Goal: Information Seeking & Learning: Learn about a topic

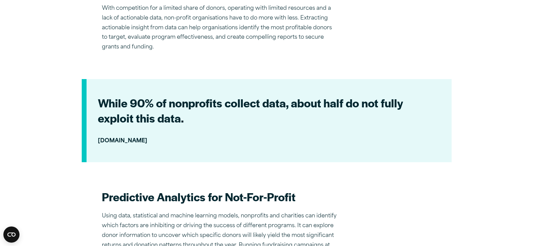
scroll to position [269, 0]
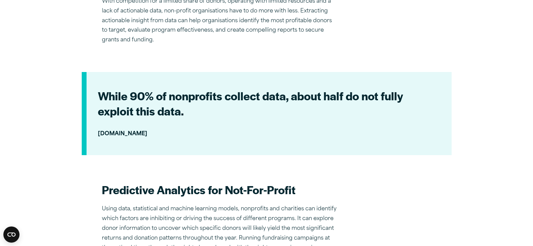
drag, startPoint x: 302, startPoint y: 29, endPoint x: 281, endPoint y: 38, distance: 23.0
click at [281, 38] on p "With competition for a limited share of donors, operating with limited resource…" at bounding box center [219, 21] width 235 height 48
copy p "secure grants and funding."
click at [207, 152] on section "While 90% of nonprofits collect data, about half do not fully exploit this data…" at bounding box center [267, 113] width 370 height 83
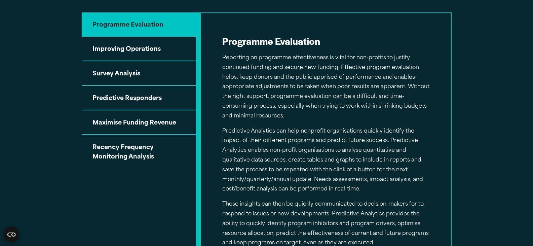
scroll to position [706, 0]
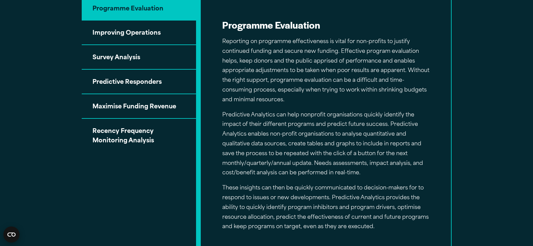
click at [13, 233] on icon "Open CMP widget" at bounding box center [11, 234] width 8 height 4
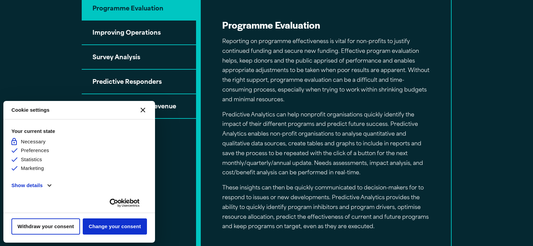
scroll to position [0, 0]
click at [142, 107] on button "[#WIDGET_ICON_CROSS#]" at bounding box center [143, 110] width 16 height 16
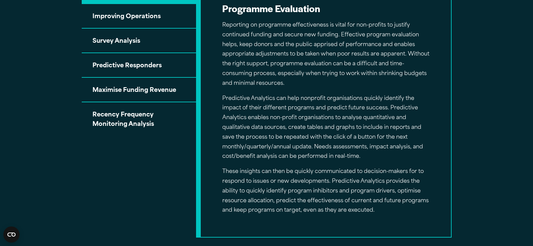
scroll to position [706, 0]
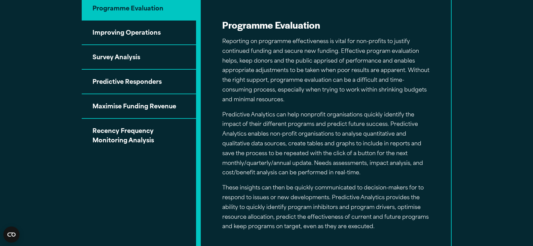
click at [268, 200] on p "These insights can then be quickly communicated to decision-makers for to respo…" at bounding box center [325, 207] width 207 height 48
drag, startPoint x: 268, startPoint y: 207, endPoint x: 344, endPoint y: 205, distance: 75.4
click at [344, 205] on p "These insights can then be quickly communicated to decision-makers for to respo…" at bounding box center [325, 207] width 207 height 48
copy p "dentify program inhibitors an"
click at [135, 41] on button "Improving Operations" at bounding box center [139, 33] width 114 height 25
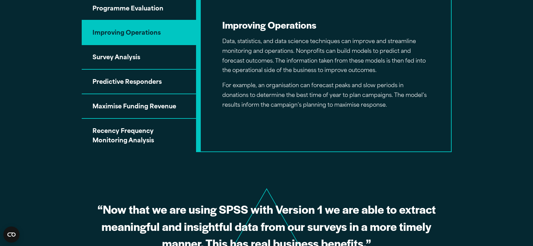
click at [391, 126] on div "Improving Operations Data, statistics, and data science techniques can improve …" at bounding box center [326, 64] width 250 height 135
drag, startPoint x: 297, startPoint y: 97, endPoint x: 394, endPoint y: 96, distance: 96.5
click at [394, 96] on p "For example, an organisation can forecast peaks and slow periods in donations t…" at bounding box center [325, 95] width 207 height 29
copy p "best time of year to plan campaigns."
drag, startPoint x: 119, startPoint y: 63, endPoint x: 116, endPoint y: 57, distance: 6.6
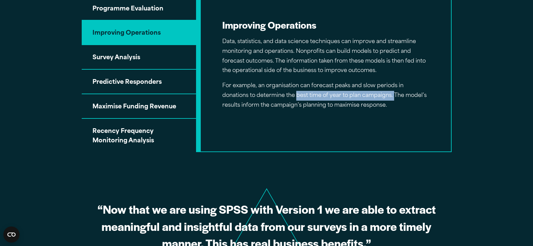
click at [116, 57] on button "Survey Analysis" at bounding box center [139, 57] width 114 height 25
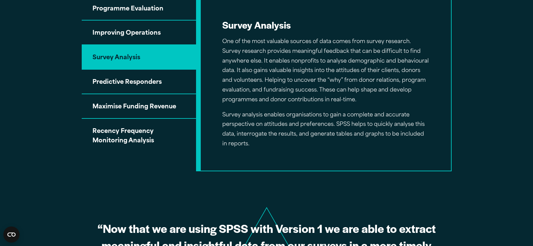
drag, startPoint x: 135, startPoint y: 76, endPoint x: 142, endPoint y: 82, distance: 9.5
click at [135, 76] on button "Predictive Responders" at bounding box center [139, 82] width 114 height 25
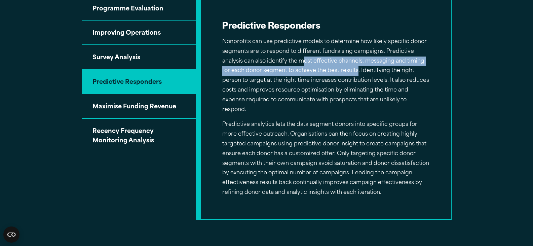
drag, startPoint x: 302, startPoint y: 60, endPoint x: 358, endPoint y: 72, distance: 57.5
click at [358, 72] on p "Nonprofits can use predictive models to determine how likely specific donor seg…" at bounding box center [325, 75] width 207 height 77
copy p "ost effective channels, messaging and timing for each donor segment to achieve …"
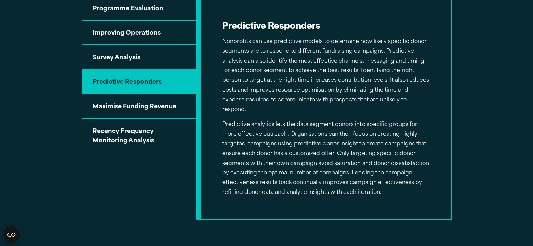
click at [344, 137] on p "Predictive analytics lets the data segment donors into specific groups for more…" at bounding box center [325, 158] width 207 height 77
drag, startPoint x: 319, startPoint y: 164, endPoint x: 429, endPoint y: 162, distance: 110.0
click at [429, 162] on div "Predictive Responders Nonprofits can use predictive models to determine how lik…" at bounding box center [326, 108] width 250 height 222
copy p "void saturation and donor dissatisfaction"
click at [275, 167] on p "Predictive analytics lets the data segment donors into specific groups for more…" at bounding box center [325, 158] width 207 height 77
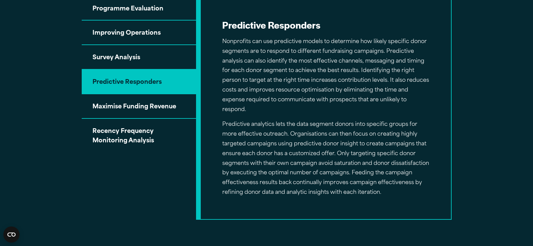
click at [117, 110] on button "Maximise Funding Revenue" at bounding box center [139, 106] width 114 height 25
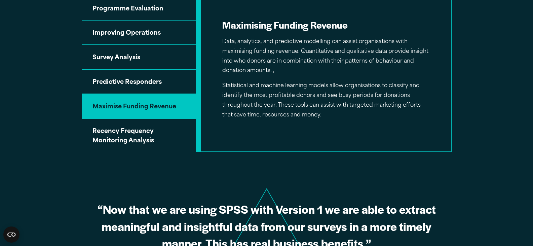
click at [343, 73] on p "Data, analytics, and predictive modelling can assist organisations with maximis…" at bounding box center [325, 56] width 207 height 39
click at [136, 136] on button "Recency Frequency Monitoring Analysis" at bounding box center [139, 136] width 114 height 34
